Goal: Information Seeking & Learning: Learn about a topic

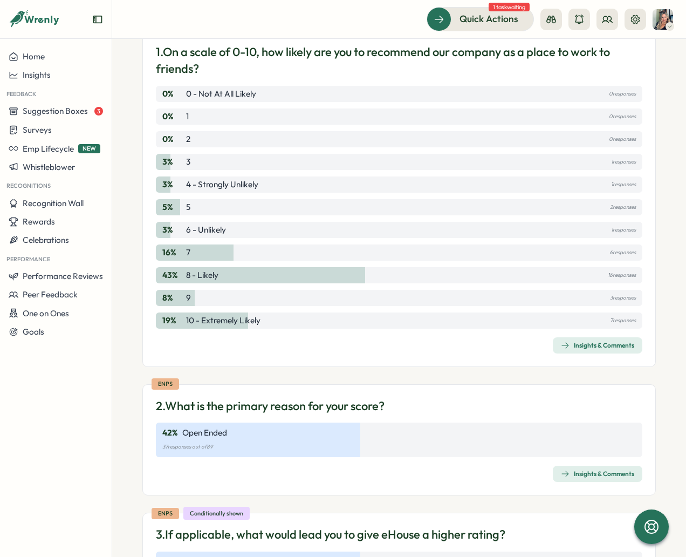
scroll to position [350, 0]
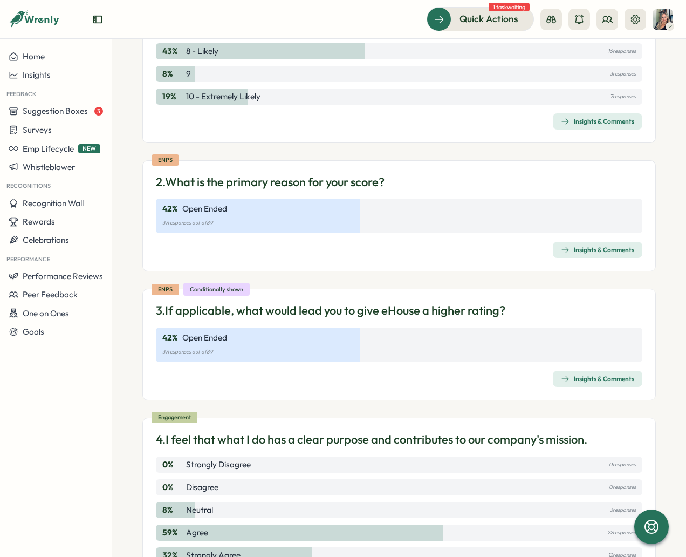
click at [592, 249] on div "Insights & Comments" at bounding box center [597, 249] width 73 height 9
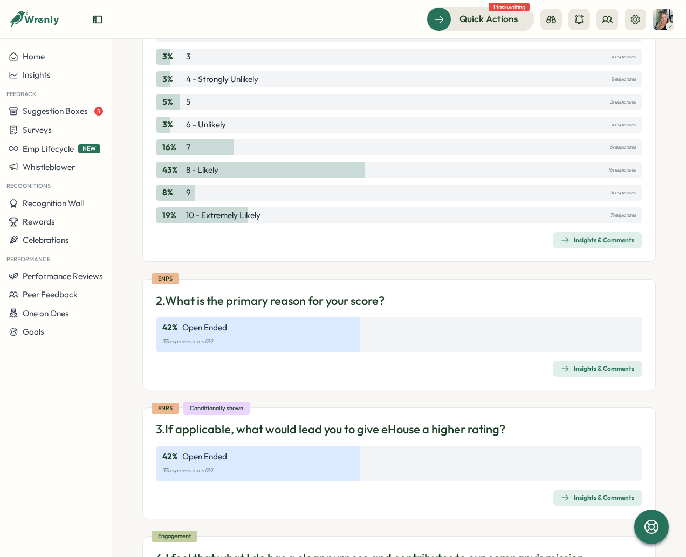
scroll to position [370, 0]
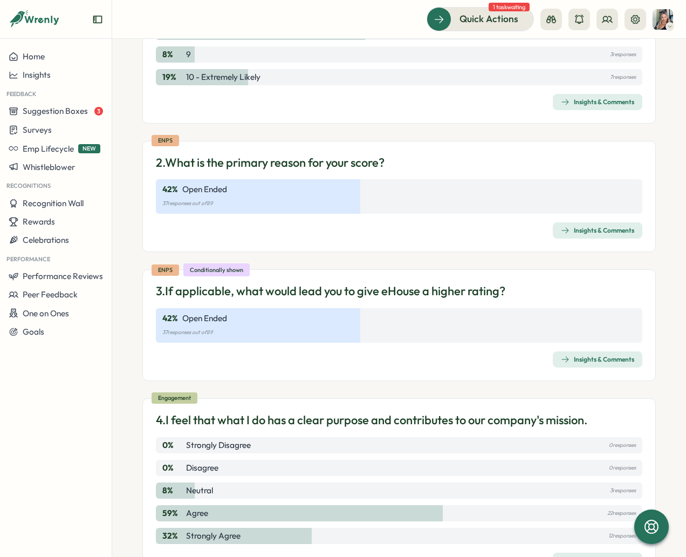
click at [596, 363] on div "Insights & Comments" at bounding box center [597, 359] width 73 height 9
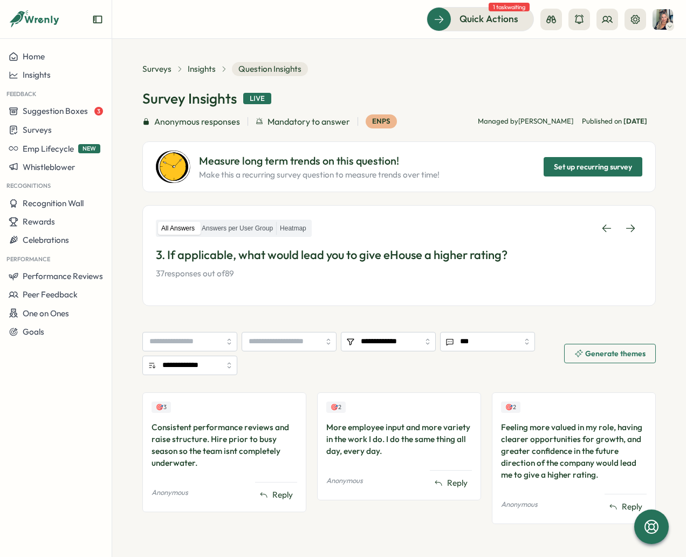
scroll to position [6, 0]
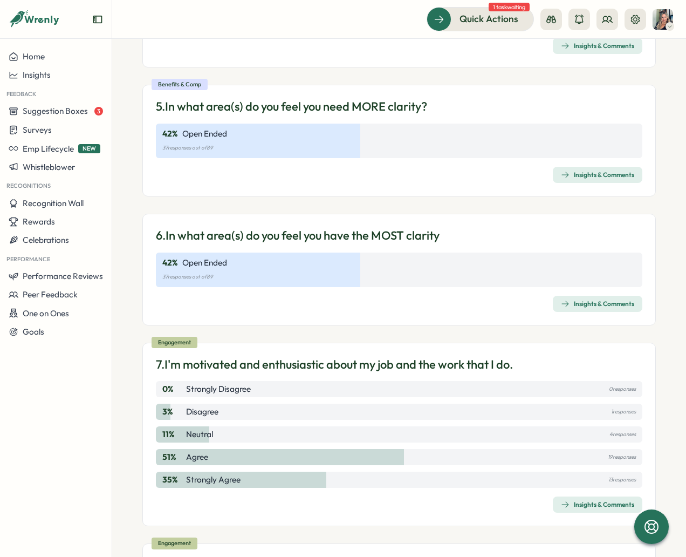
scroll to position [856, 0]
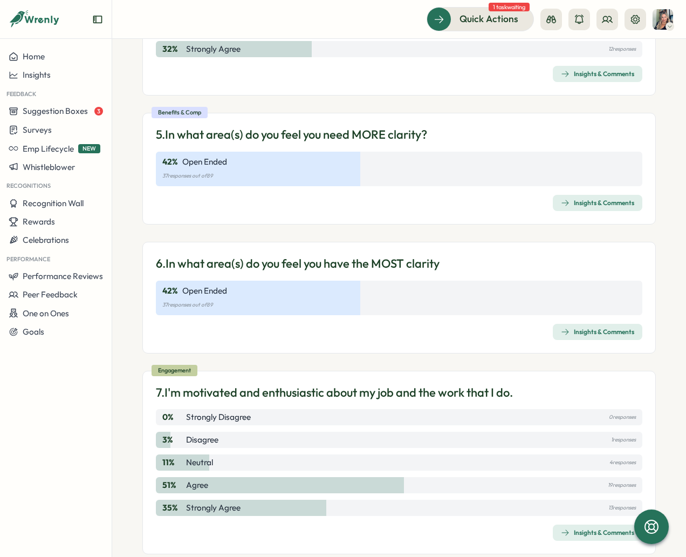
click at [602, 203] on div "Insights & Comments" at bounding box center [597, 203] width 73 height 9
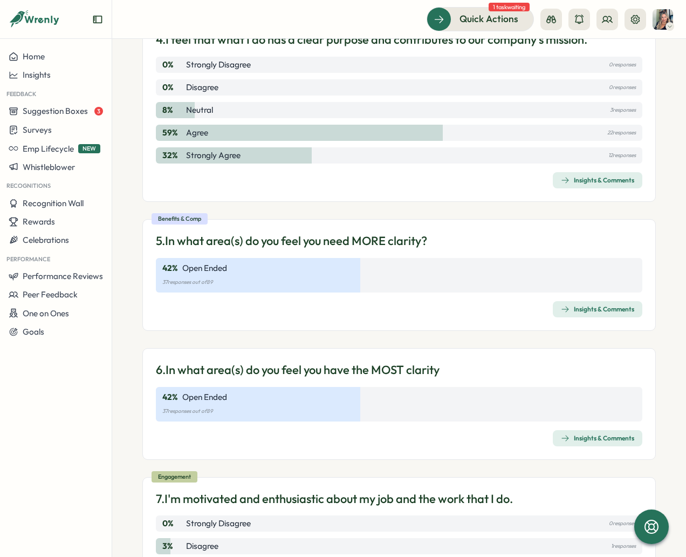
scroll to position [750, 0]
click at [445, 432] on div "Insights & Comments" at bounding box center [399, 437] width 487 height 16
click at [602, 438] on div "Insights & Comments" at bounding box center [597, 437] width 73 height 9
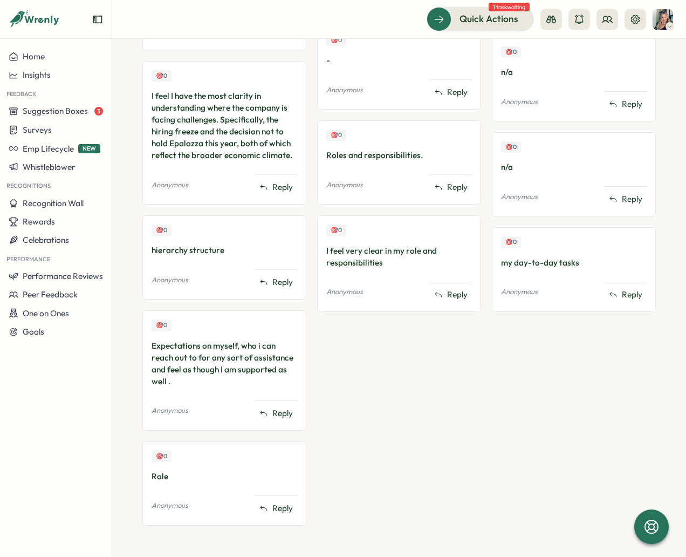
scroll to position [1419, 0]
